Goal: Check status

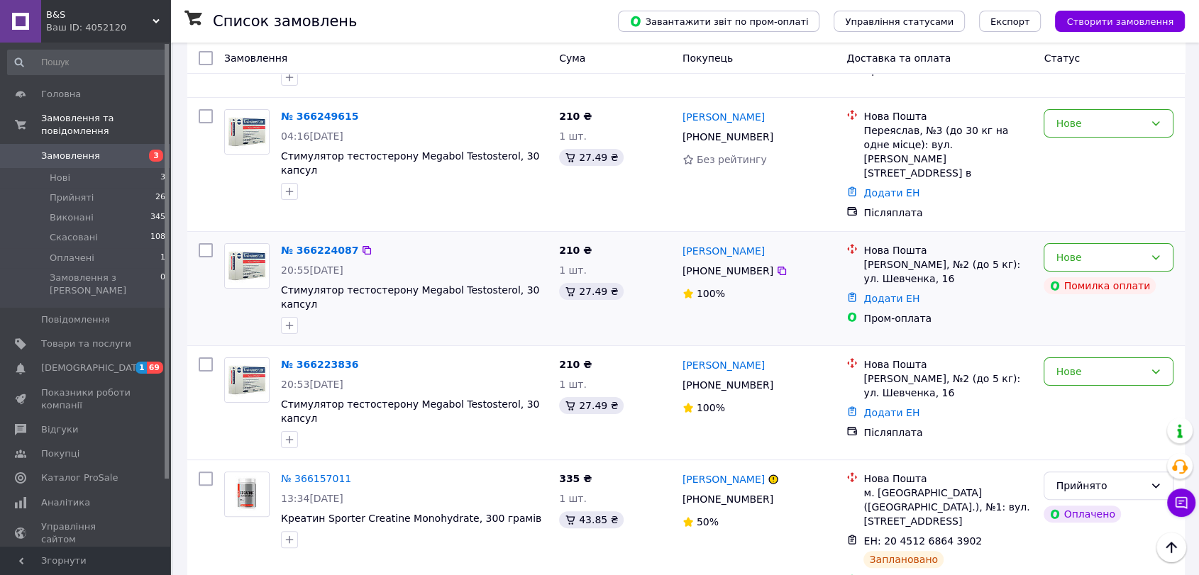
scroll to position [315, 0]
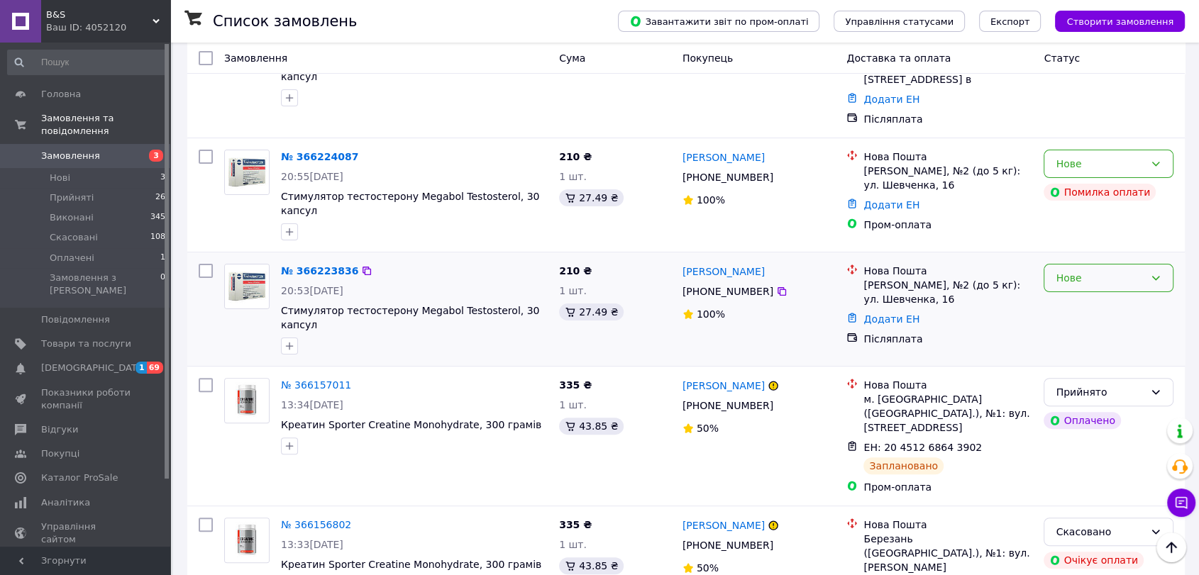
click at [1086, 270] on div "Нове" at bounding box center [1100, 278] width 89 height 16
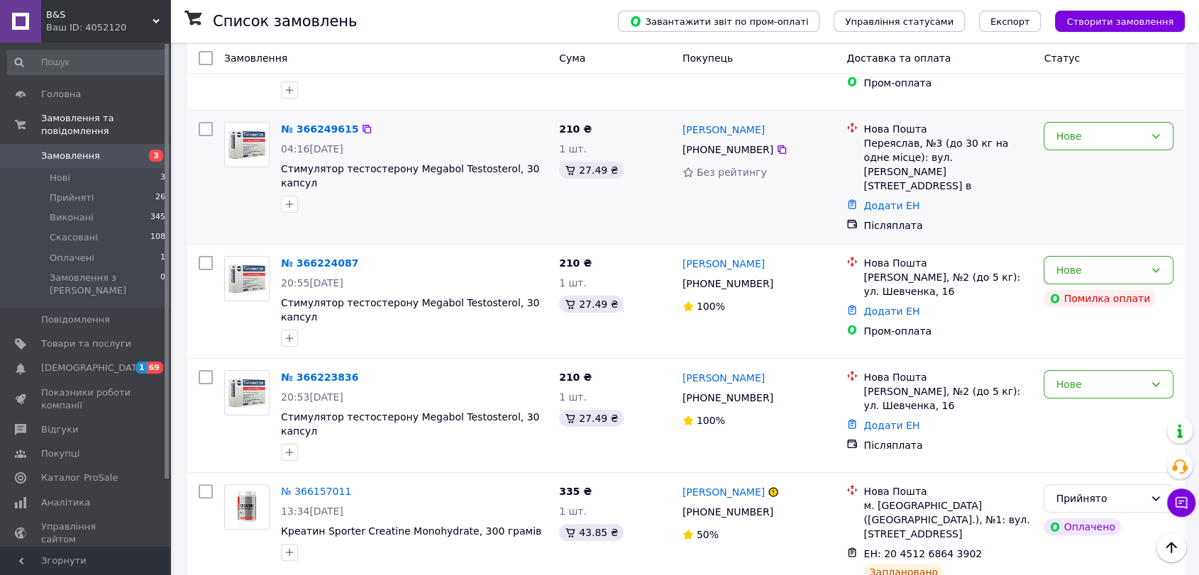
scroll to position [236, 0]
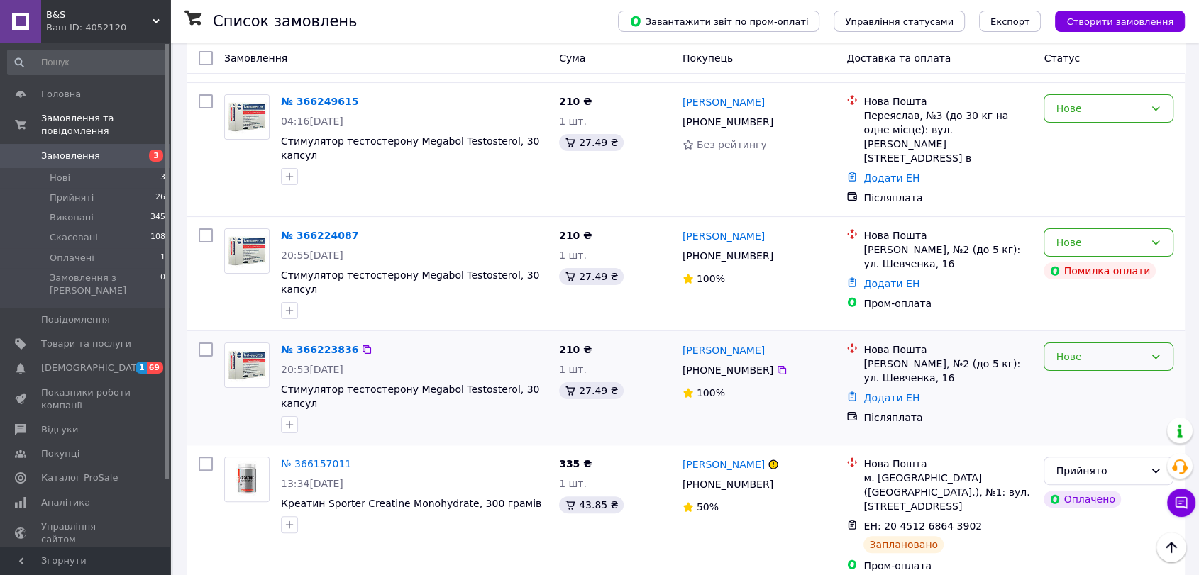
click at [1091, 349] on div "Нове" at bounding box center [1100, 357] width 89 height 16
click at [1085, 365] on li "Прийнято" at bounding box center [1108, 364] width 128 height 26
click at [1161, 237] on icon at bounding box center [1155, 242] width 11 height 11
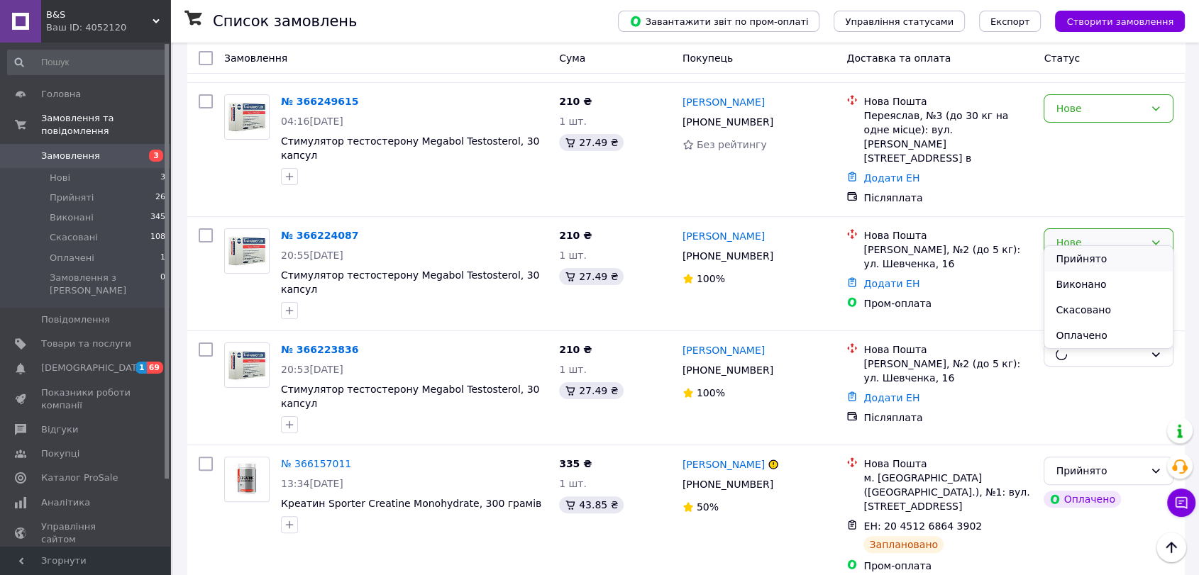
click at [1149, 246] on li "Прийнято" at bounding box center [1108, 259] width 128 height 26
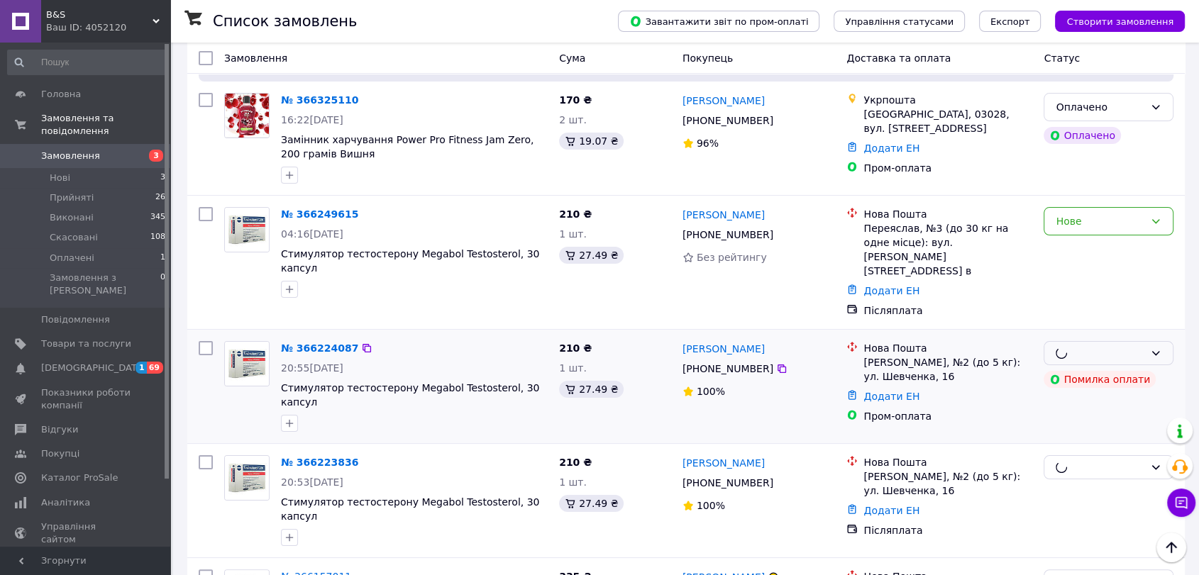
scroll to position [79, 0]
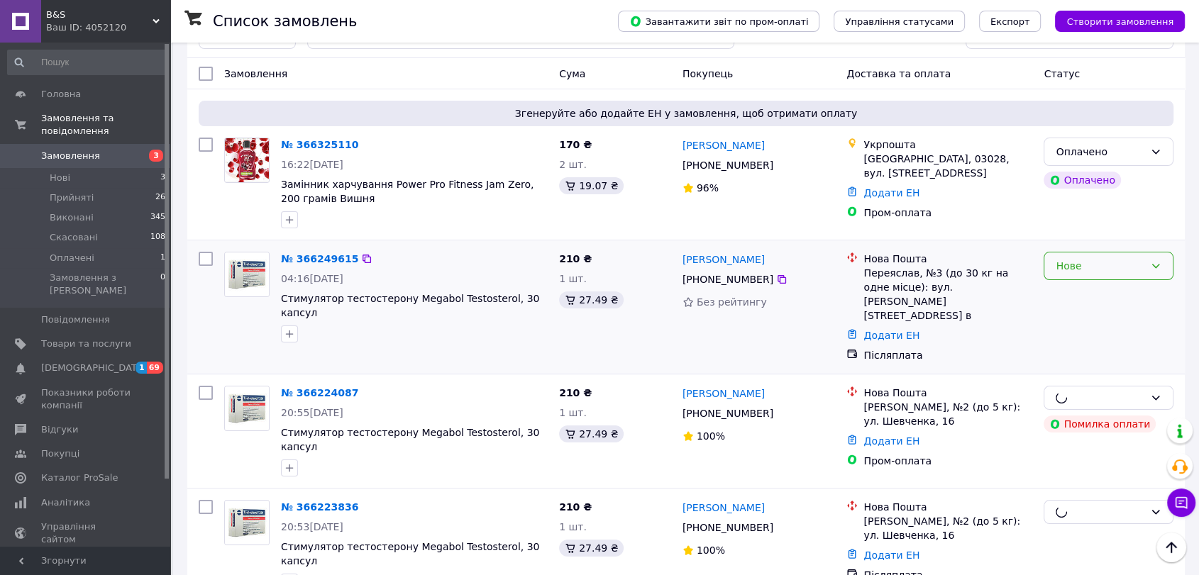
click at [1099, 264] on div "Нове" at bounding box center [1100, 266] width 89 height 16
click at [1095, 287] on li "Прийнято" at bounding box center [1108, 297] width 128 height 26
click at [1142, 155] on div "Оплачено" at bounding box center [1100, 152] width 89 height 16
click at [1132, 177] on li "Прийнято" at bounding box center [1108, 183] width 128 height 26
click at [1101, 259] on div "Нове" at bounding box center [1100, 266] width 89 height 16
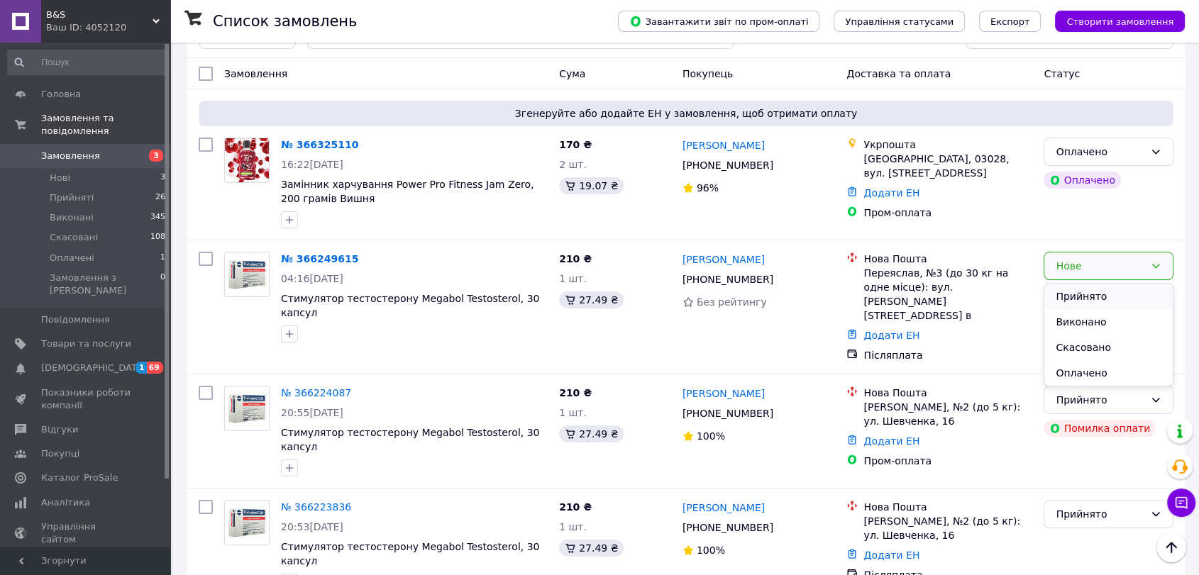
click at [1100, 294] on li "Прийнято" at bounding box center [1108, 297] width 128 height 26
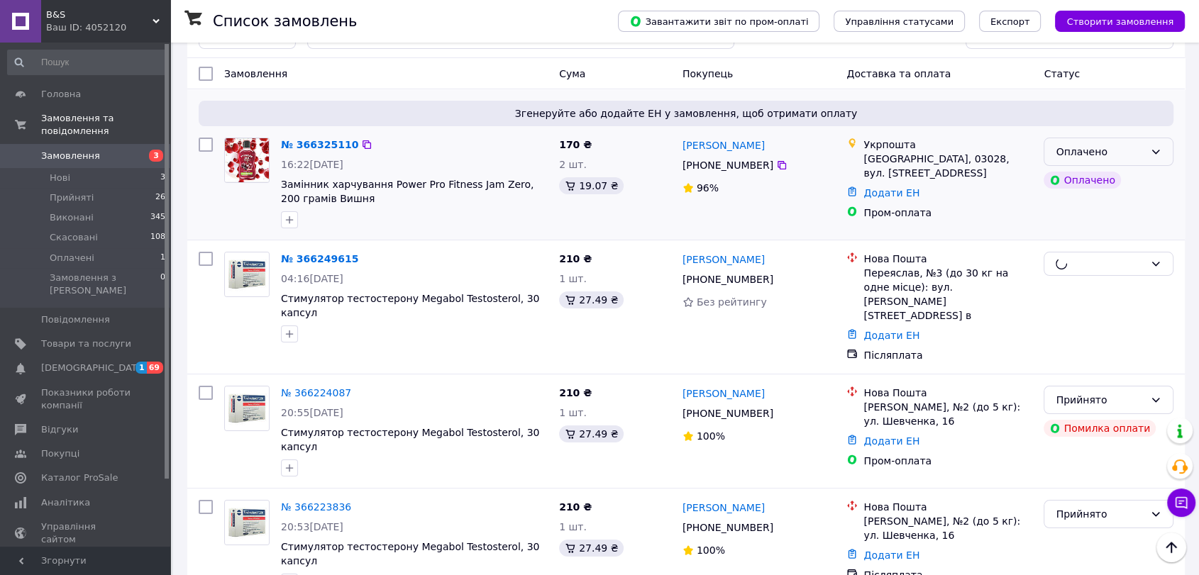
click at [1151, 151] on icon at bounding box center [1155, 151] width 11 height 11
click at [1143, 178] on li "Прийнято" at bounding box center [1108, 183] width 128 height 26
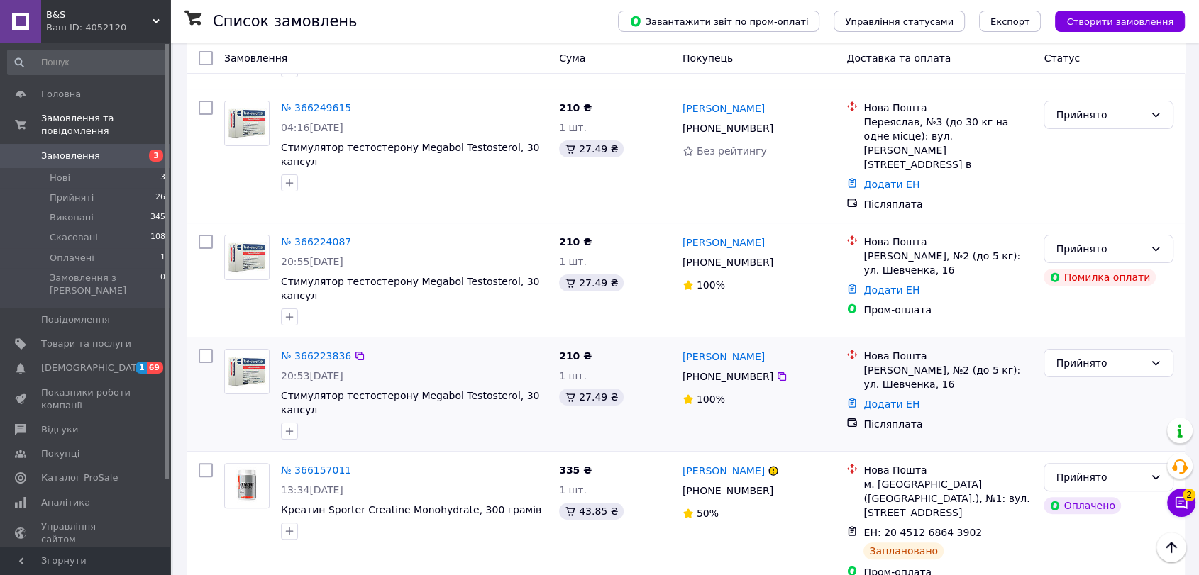
scroll to position [0, 0]
